Goal: Task Accomplishment & Management: Manage account settings

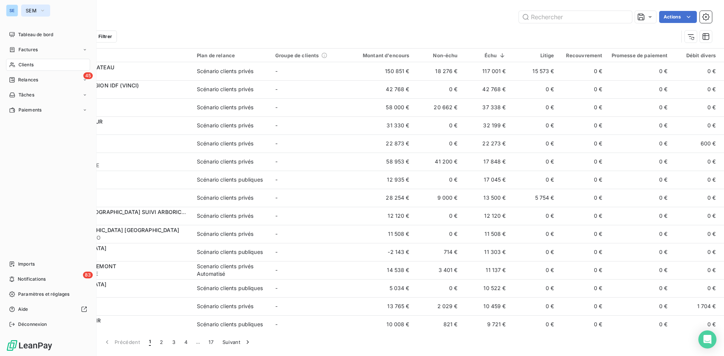
click at [25, 8] on button "SEM" at bounding box center [35, 11] width 29 height 12
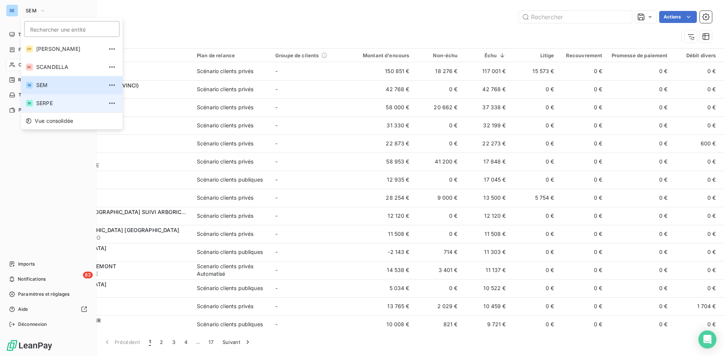
click at [49, 102] on span "SERPE" at bounding box center [69, 104] width 67 height 8
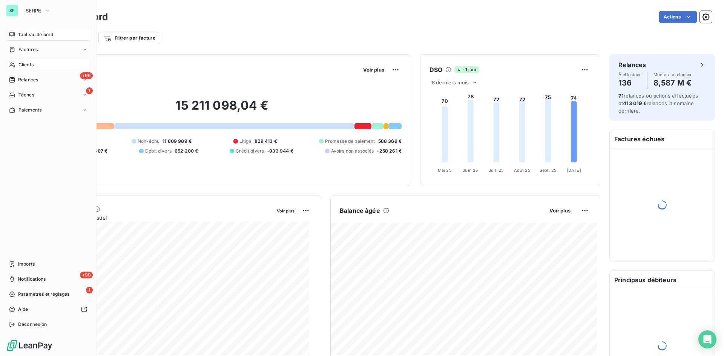
click at [30, 60] on div "Clients" at bounding box center [48, 65] width 84 height 12
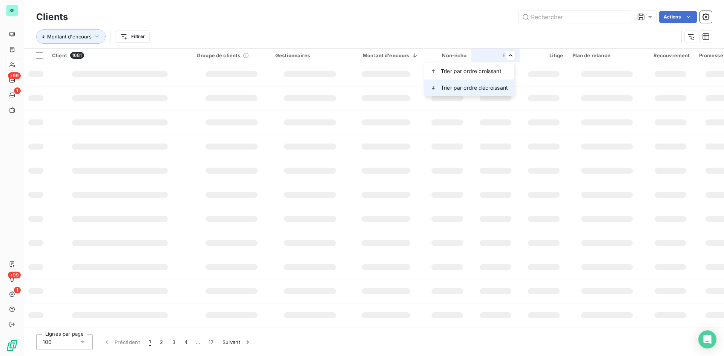
click at [482, 88] on span "Trier par ordre décroissant" at bounding box center [474, 88] width 67 height 8
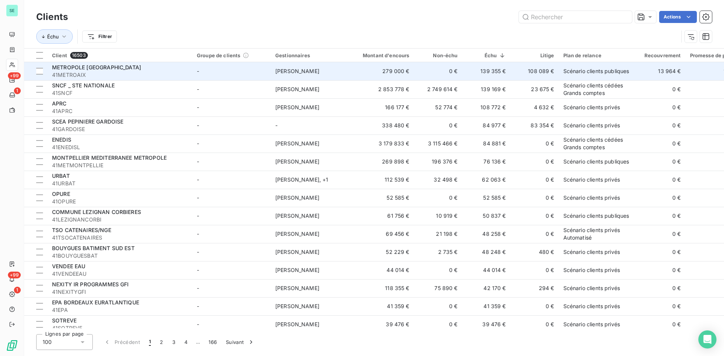
click at [383, 70] on td "279 000 €" at bounding box center [381, 71] width 65 height 18
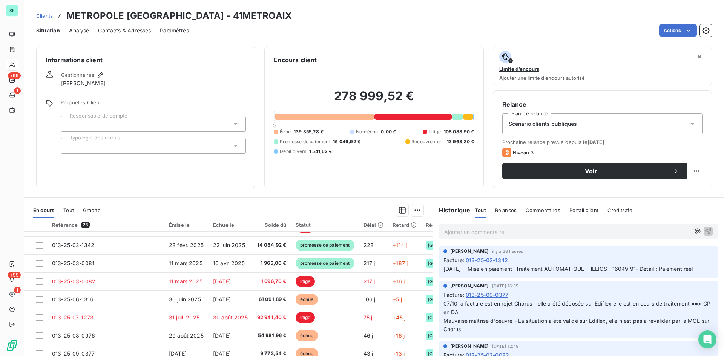
scroll to position [324, 0]
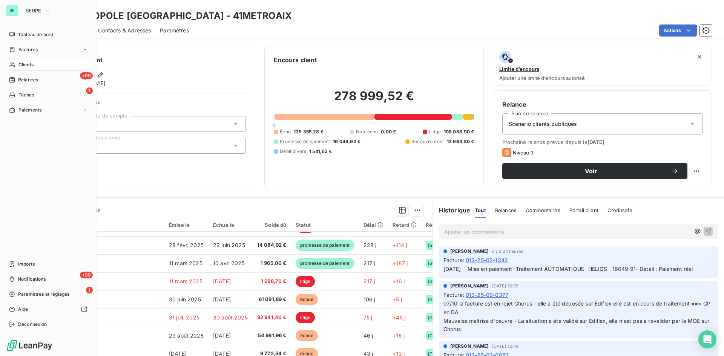
click at [29, 66] on span "Clients" at bounding box center [25, 64] width 15 height 7
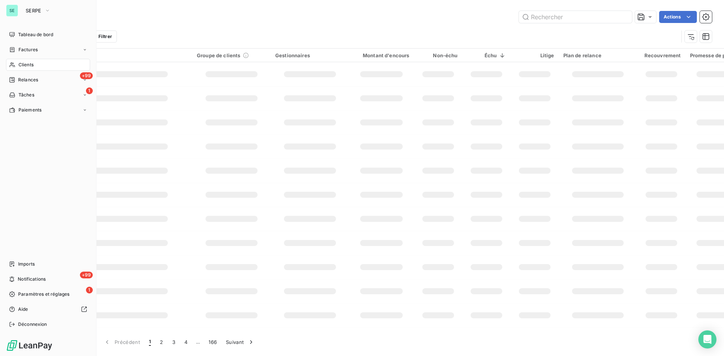
click at [19, 63] on span "Clients" at bounding box center [25, 64] width 15 height 7
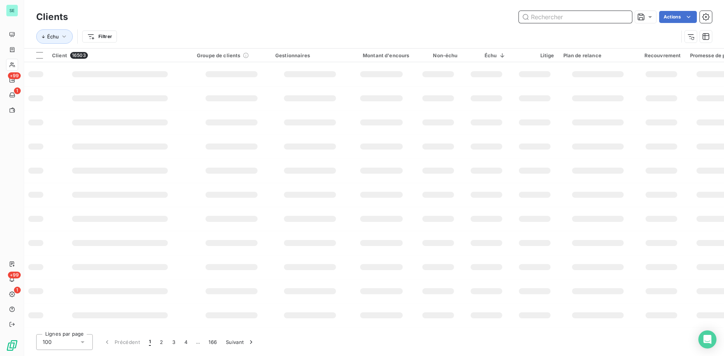
click at [586, 15] on input "text" at bounding box center [575, 17] width 113 height 12
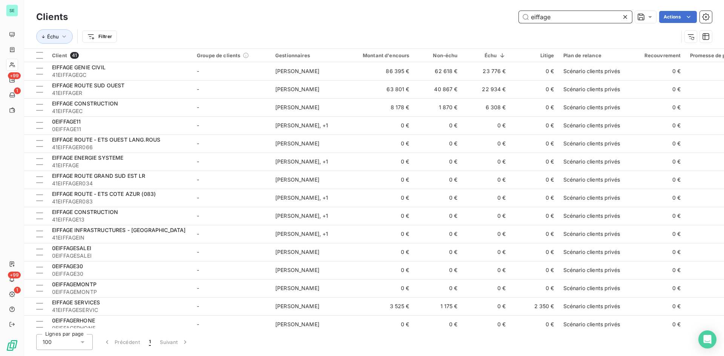
type input "eiffage"
